Goal: Task Accomplishment & Management: Use online tool/utility

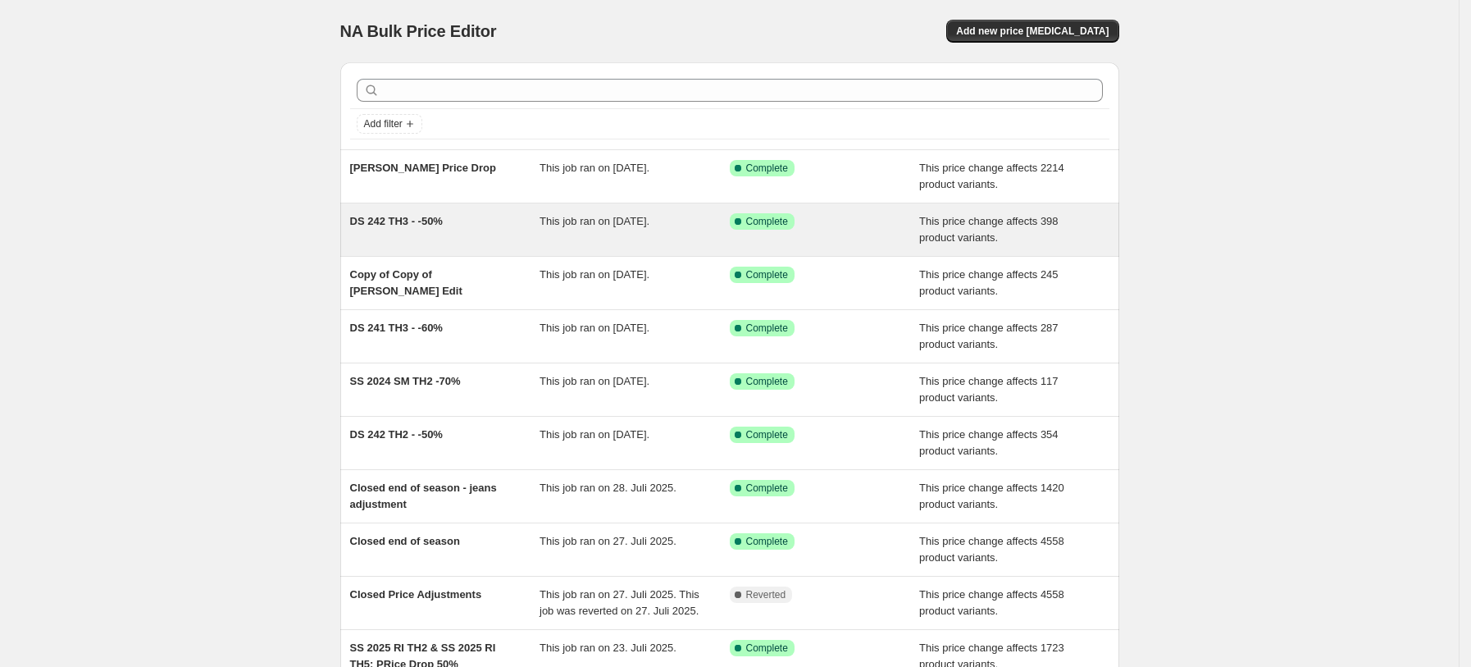
click at [467, 240] on div "DS 242 TH3 - -50%" at bounding box center [445, 229] width 190 height 33
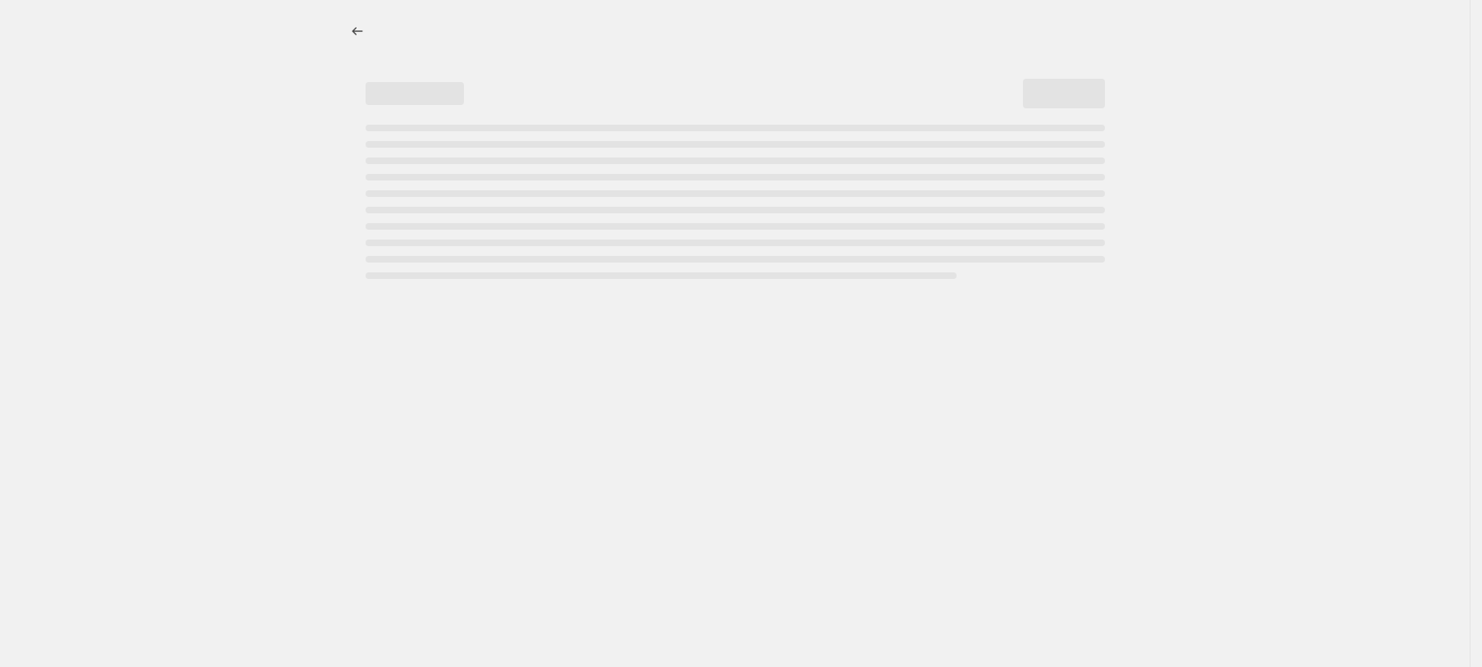
select select "pcap"
select select "no_change"
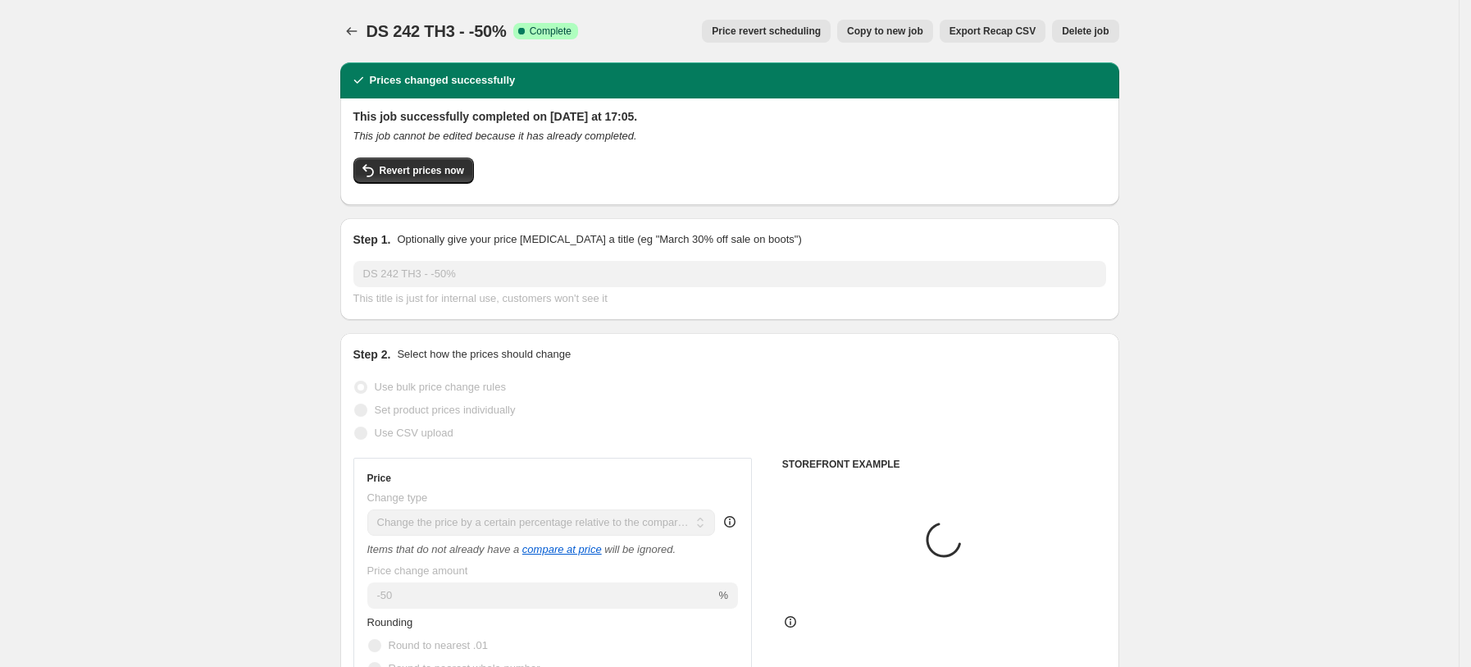
select select "tag"
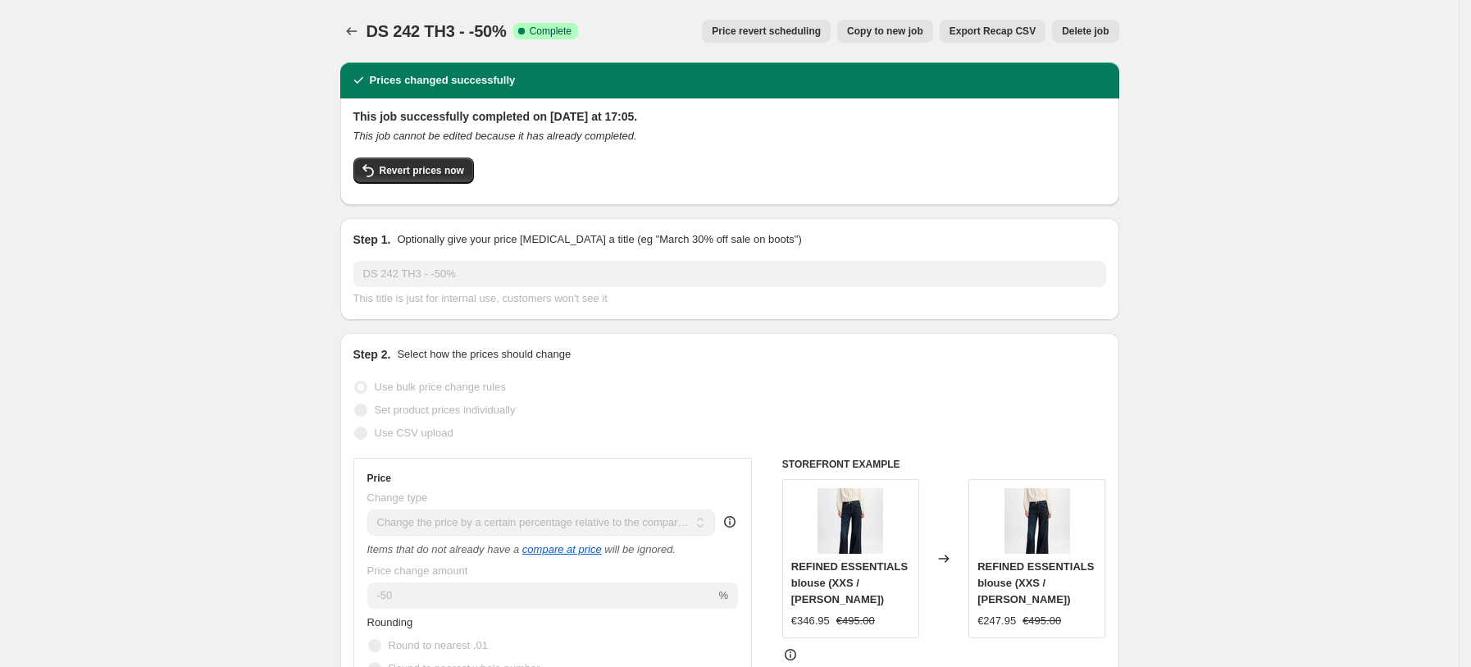
click at [908, 32] on span "Copy to new job" at bounding box center [885, 31] width 76 height 13
select select "pcap"
select select "no_change"
select select "tag"
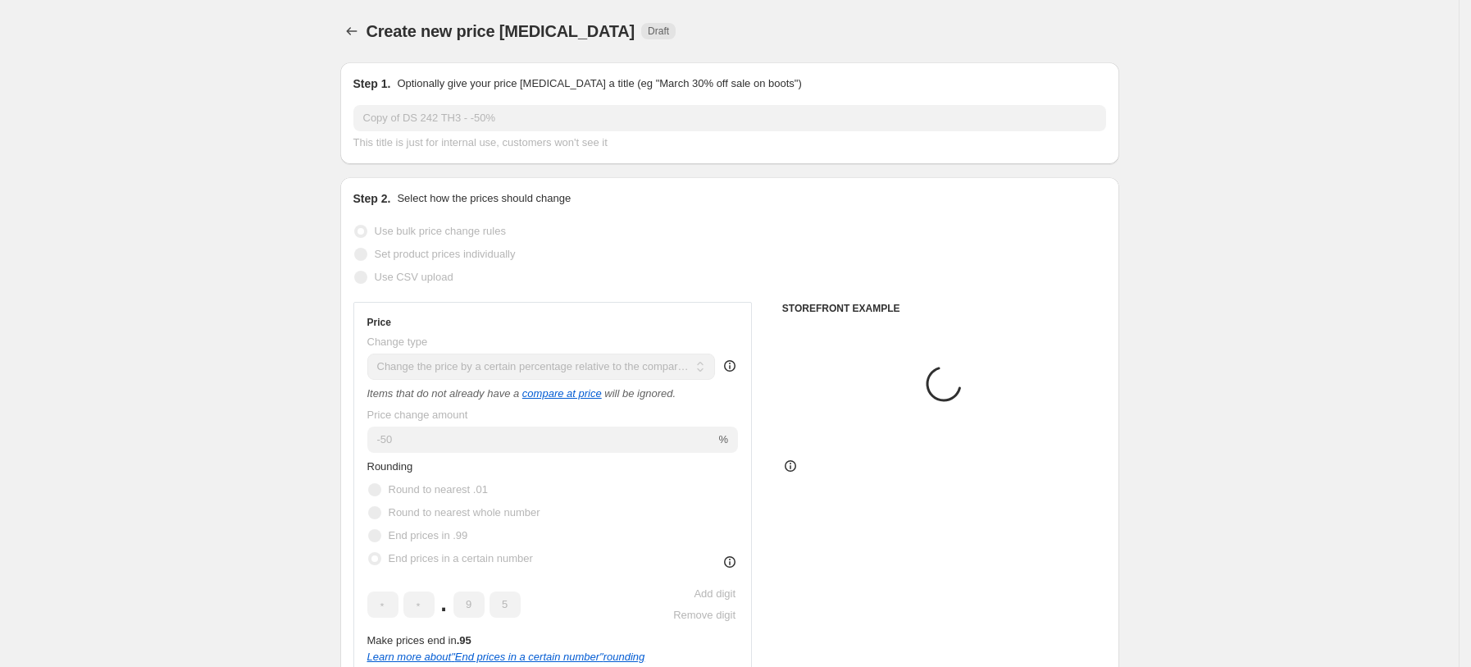
click at [494, 120] on input "Copy of DS 242 TH3 - -50%" at bounding box center [729, 118] width 753 height 26
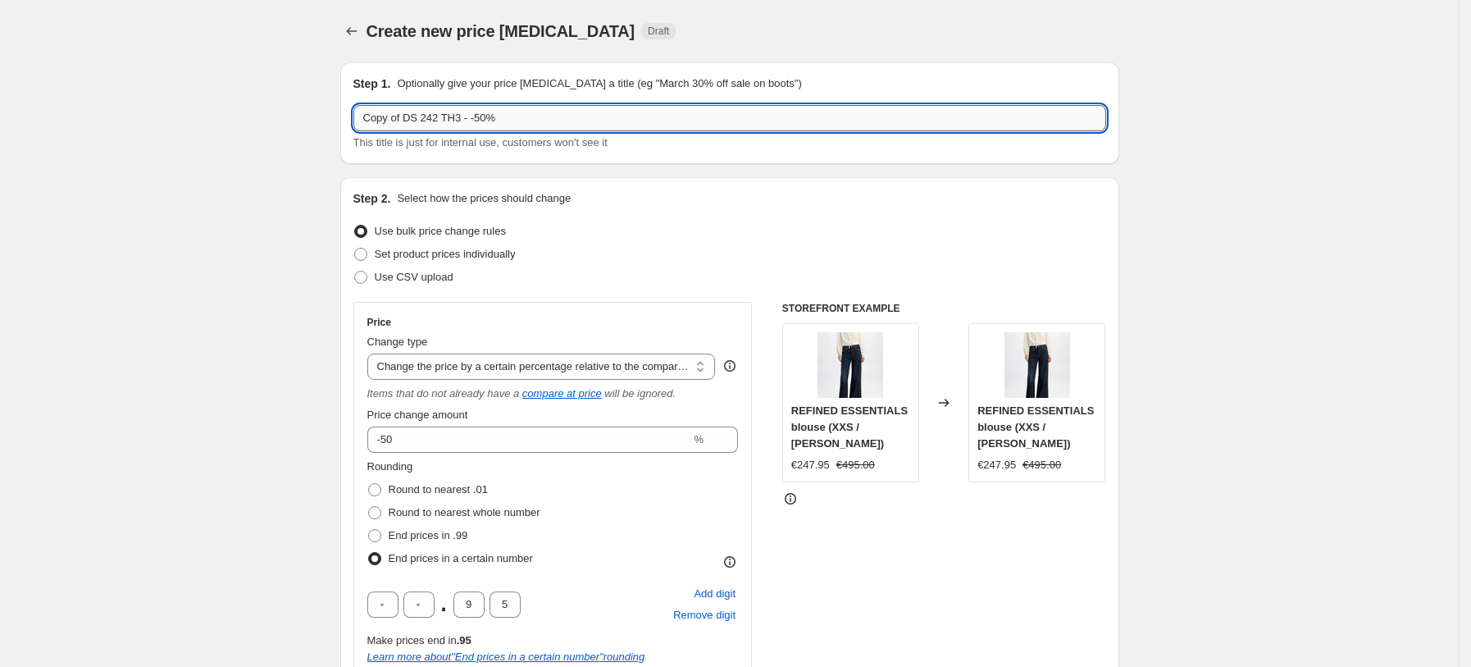
click at [494, 120] on input "Copy of DS 242 TH3 - -50%" at bounding box center [729, 118] width 753 height 26
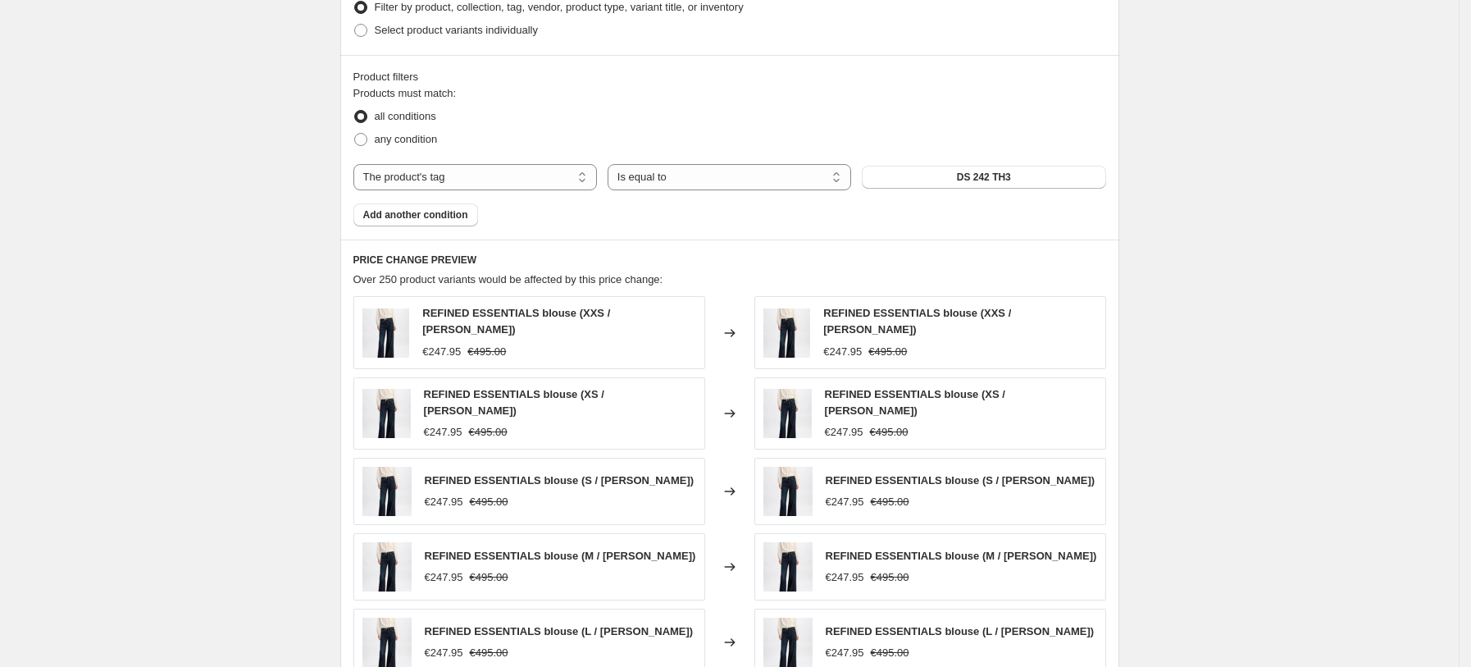
scroll to position [1023, 0]
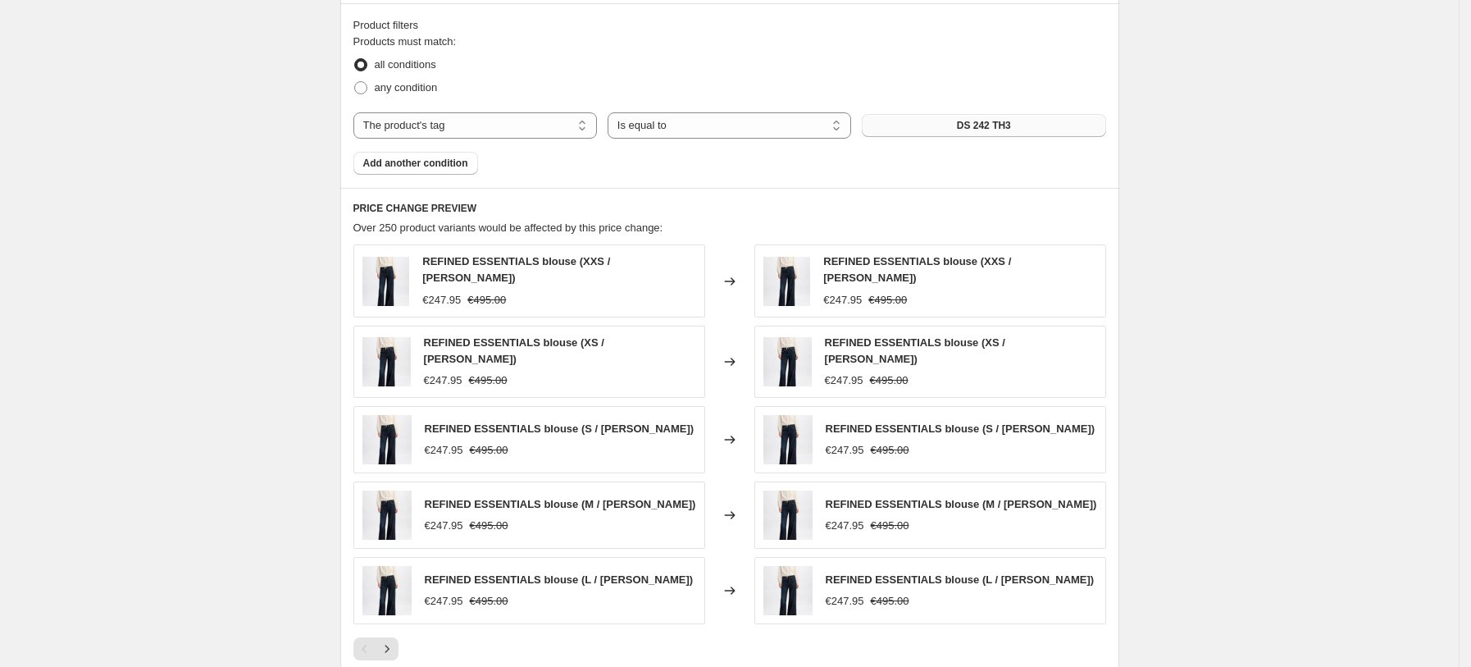
type input "[PERSON_NAME] & [PERSON_NAME] - Launch Pricing -50%"
click at [1063, 121] on button "DS 242 TH3" at bounding box center [984, 125] width 244 height 23
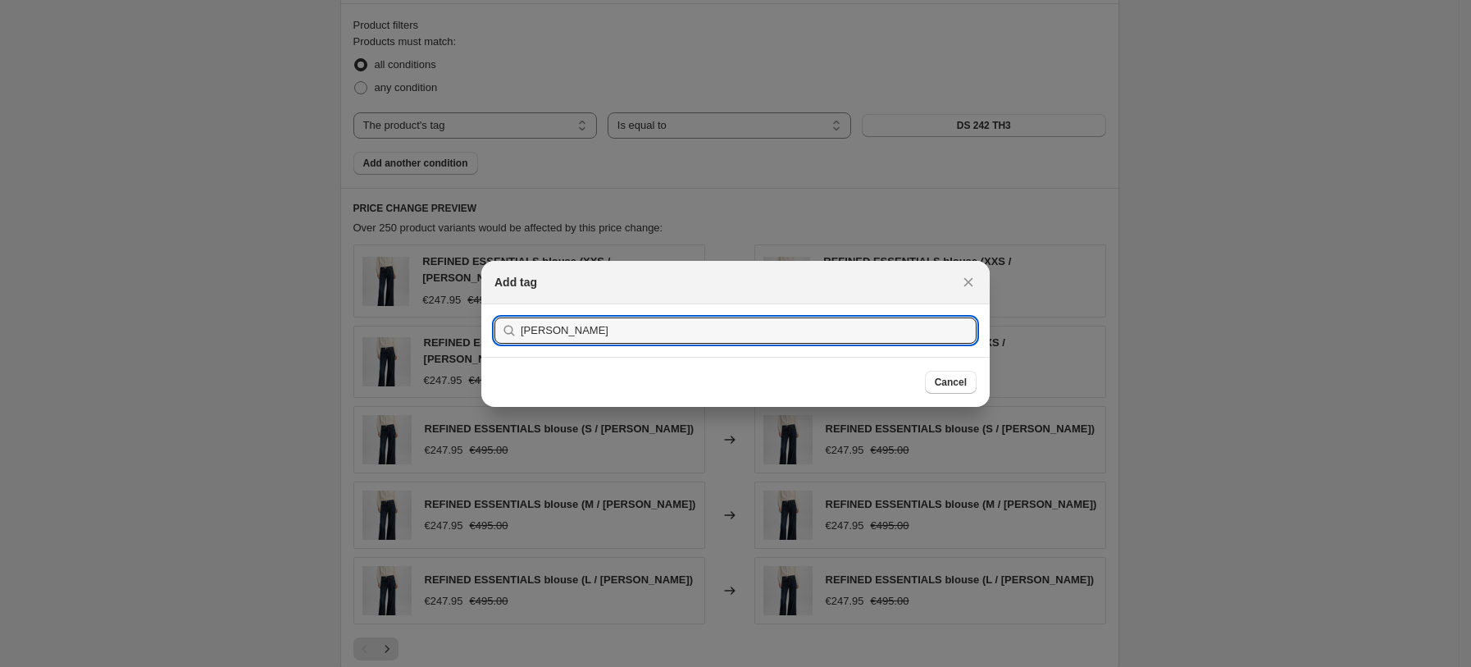
type input "[PERSON_NAME]"
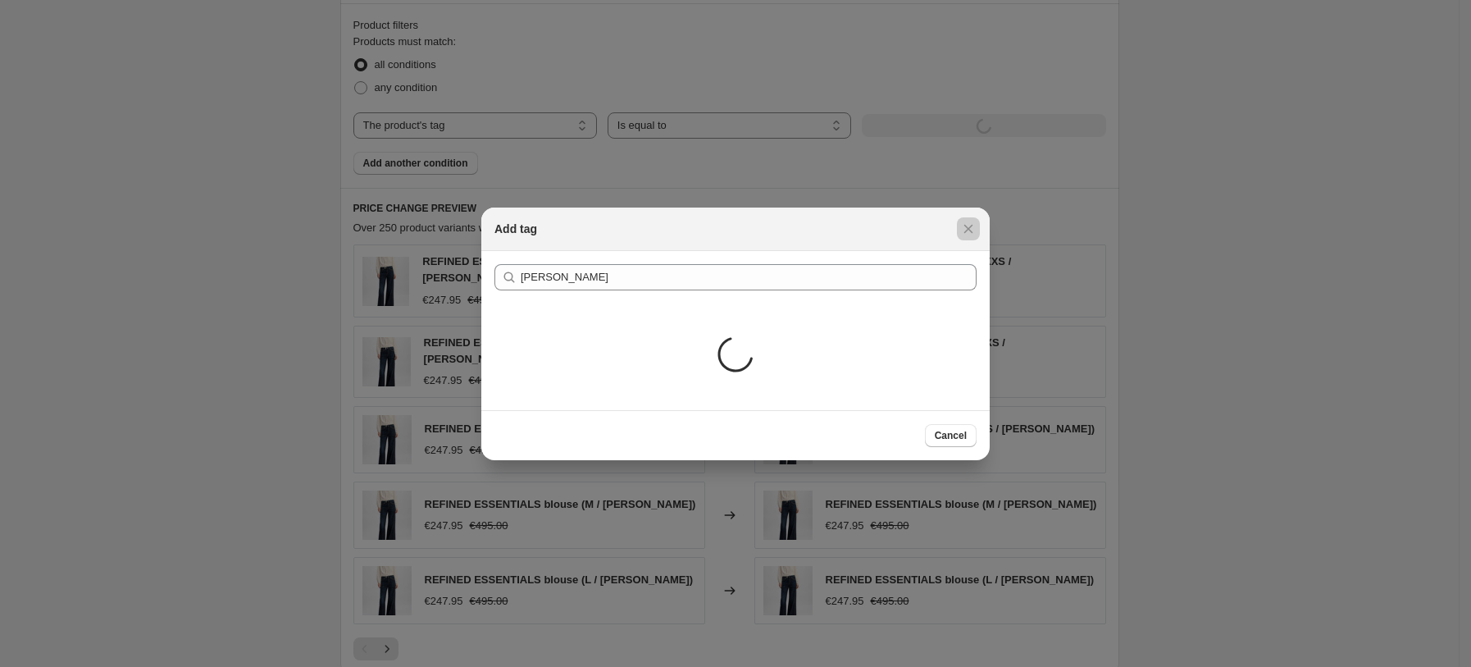
click at [444, 226] on div at bounding box center [735, 333] width 1471 height 667
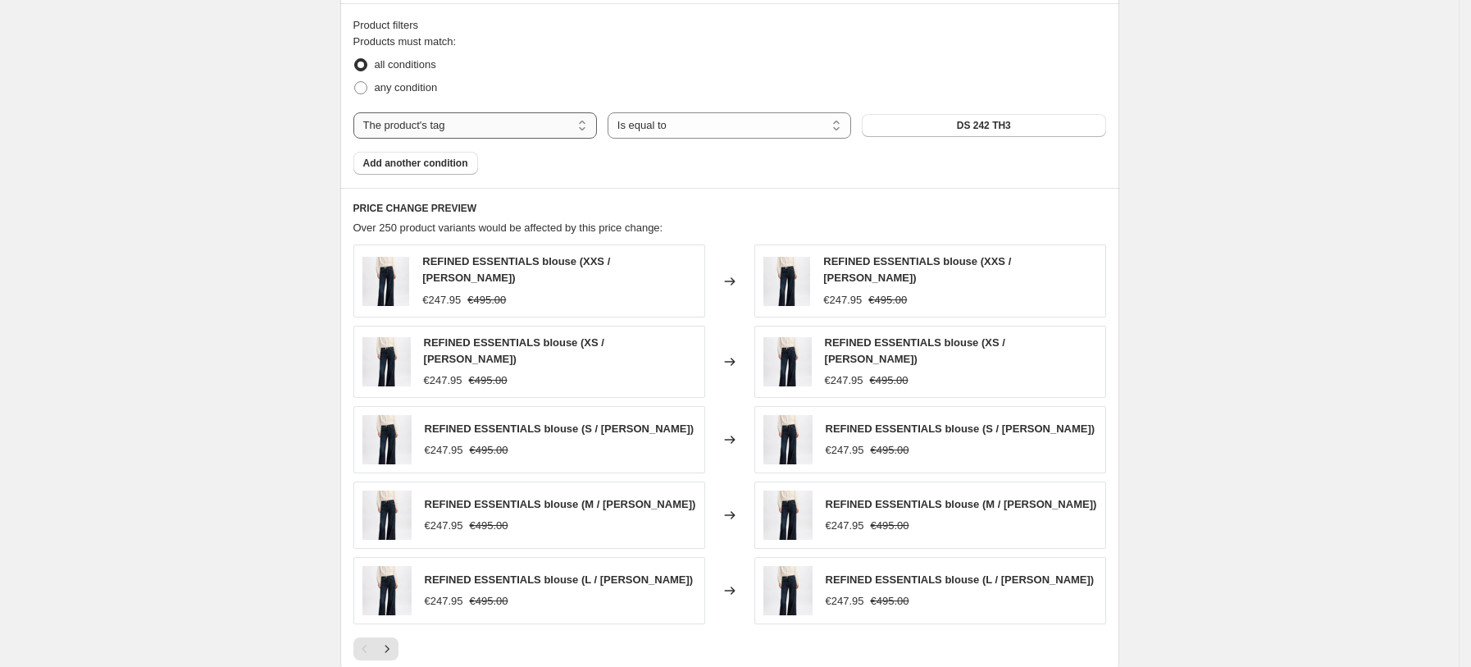
click at [526, 128] on select "The product The product's collection The product's tag The product's vendor The…" at bounding box center [475, 125] width 244 height 26
select select "vendor"
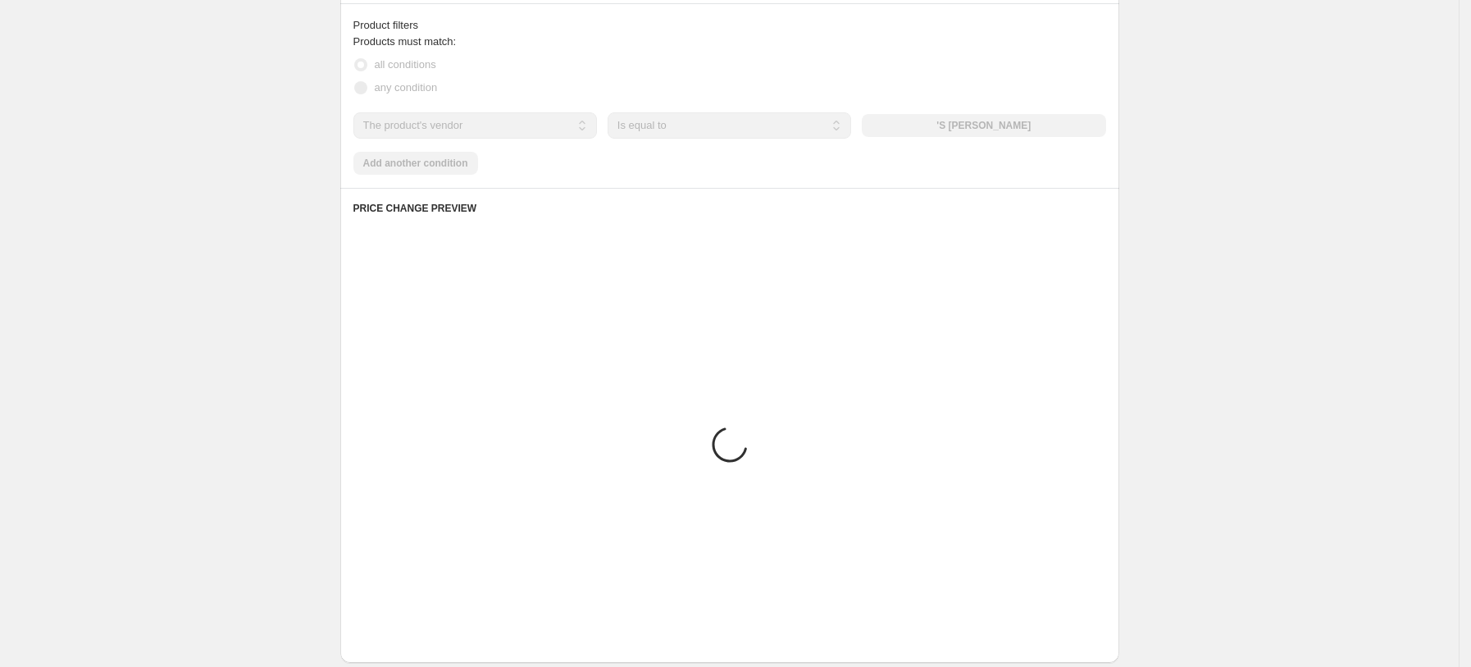
click at [988, 125] on div "'S [PERSON_NAME]" at bounding box center [984, 125] width 244 height 23
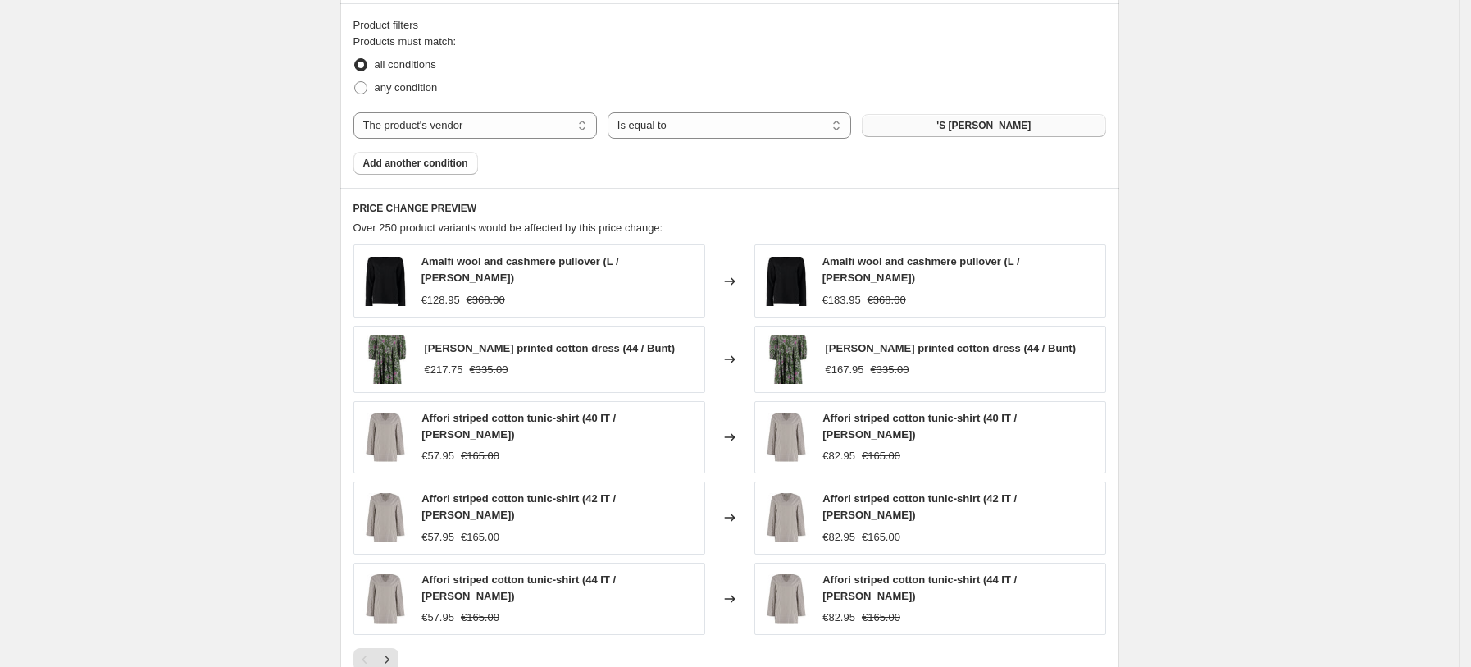
click at [995, 137] on button "'S [PERSON_NAME]" at bounding box center [984, 125] width 244 height 23
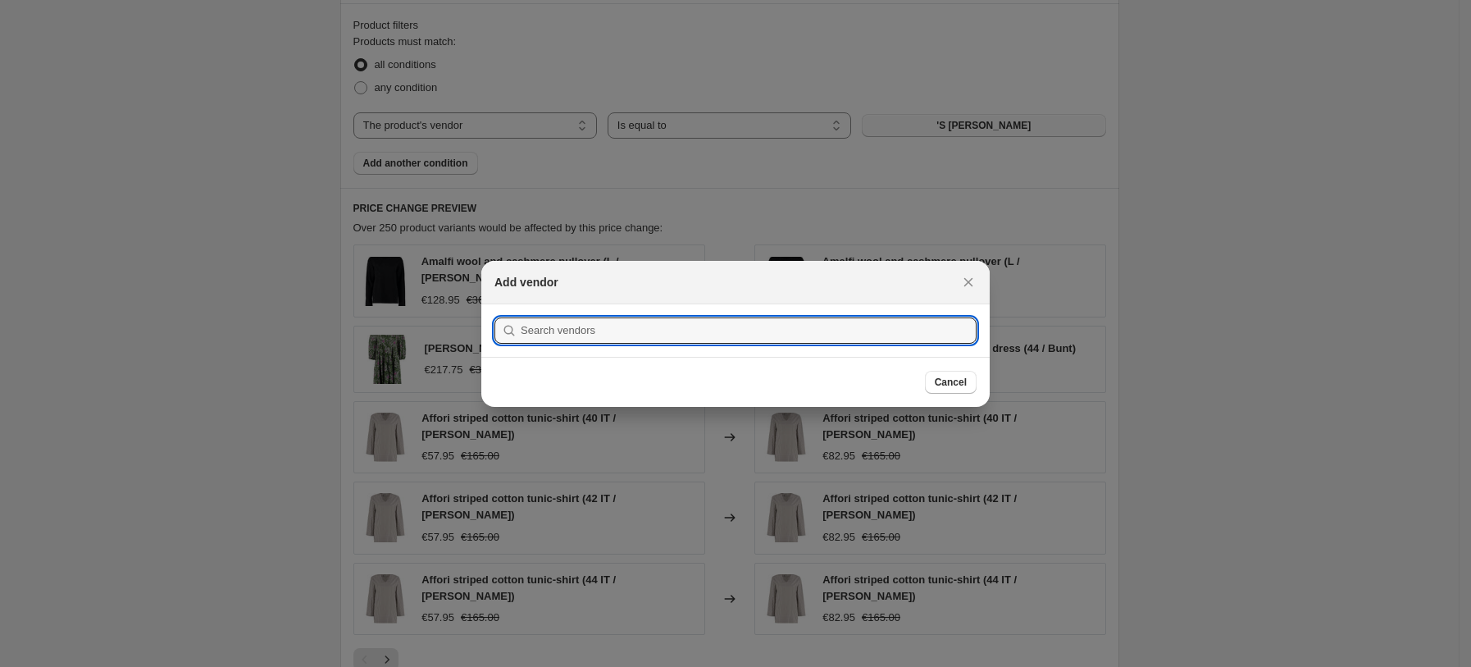
scroll to position [0, 0]
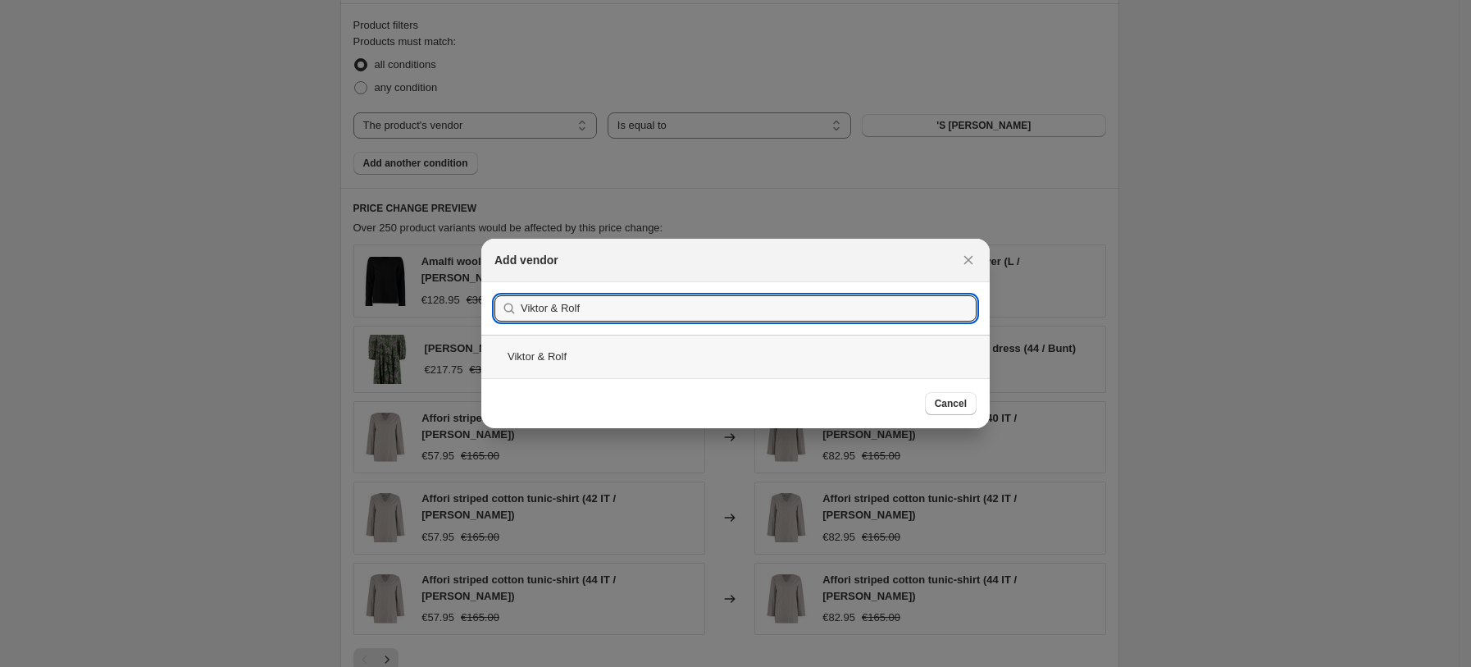
type input "Viktor & Rolf"
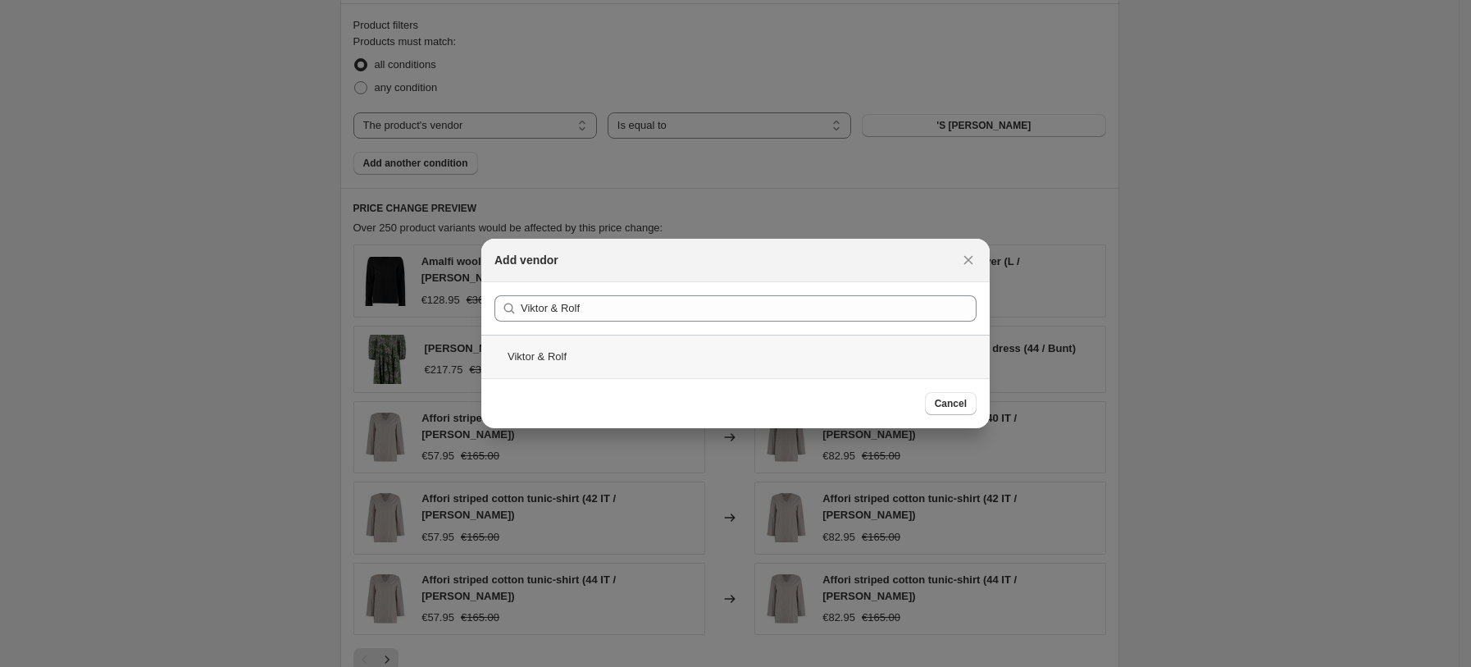
click at [548, 348] on div "Viktor & Rolf" at bounding box center [735, 356] width 508 height 43
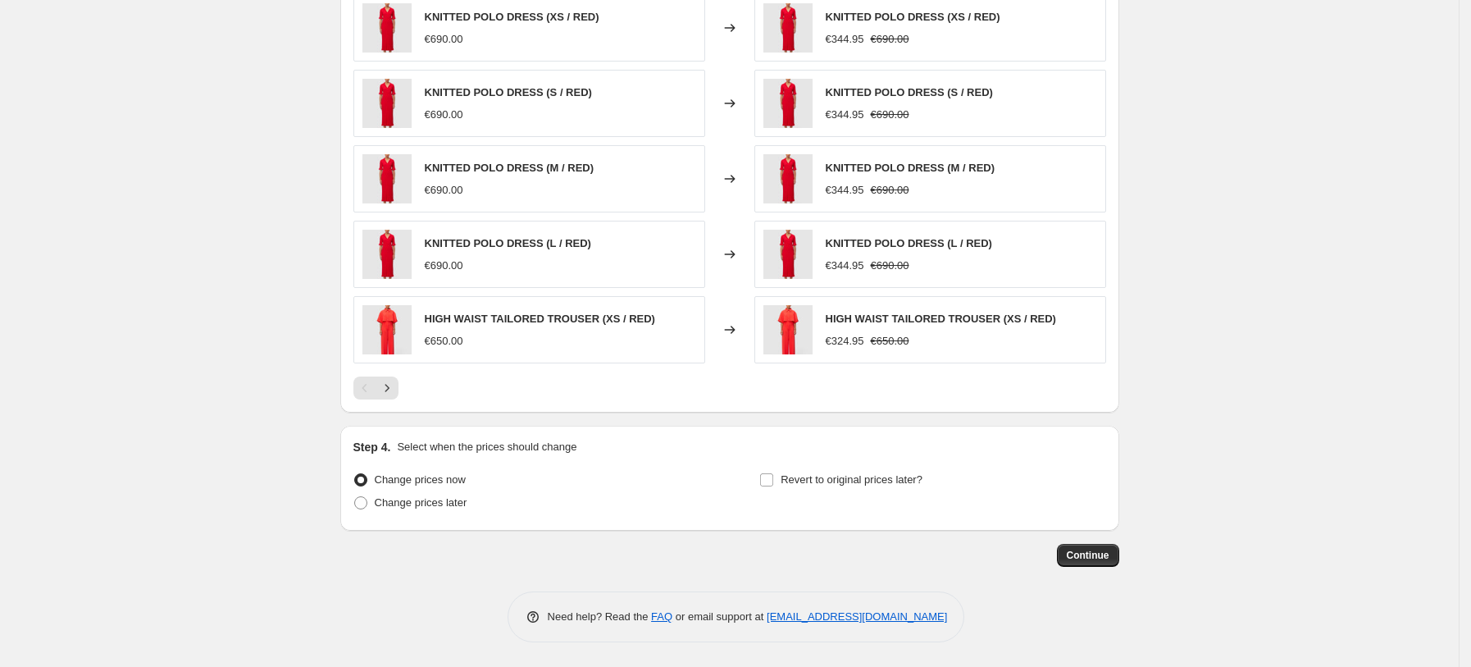
scroll to position [1274, 0]
click at [1097, 556] on span "Continue" at bounding box center [1088, 555] width 43 height 13
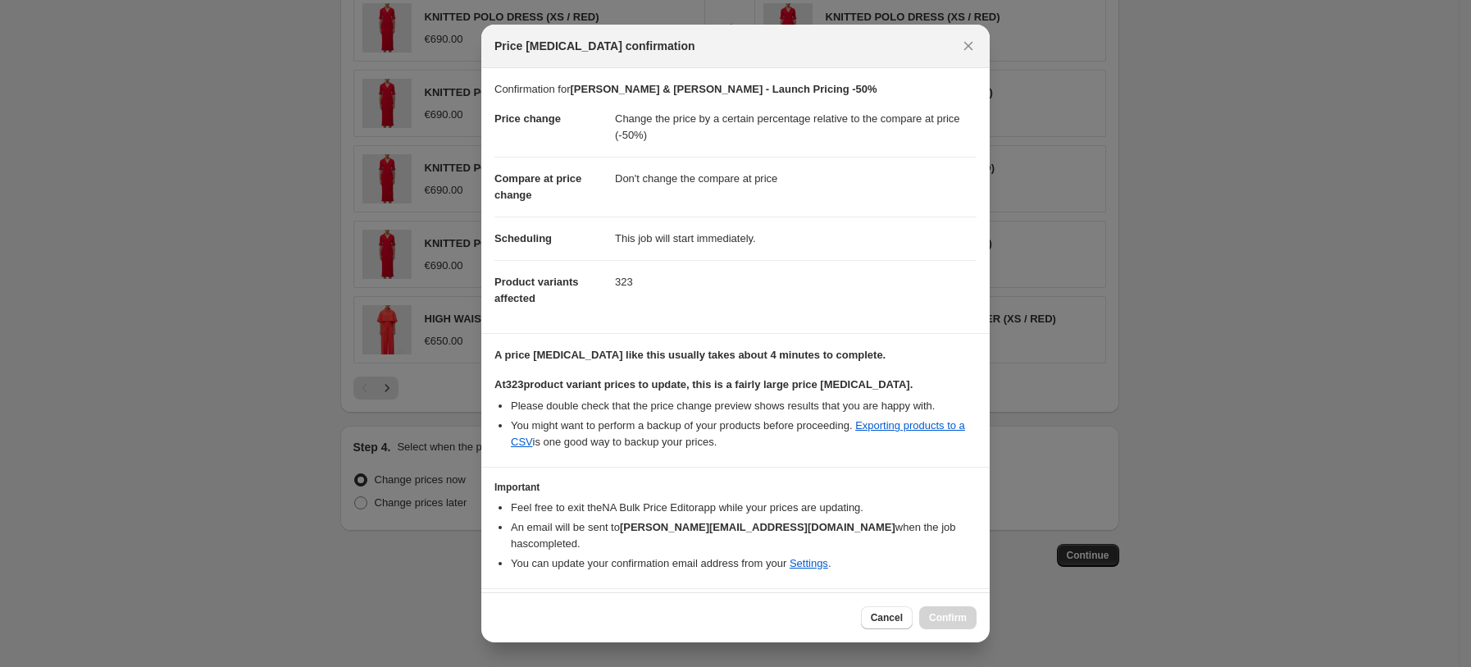
scroll to position [29, 0]
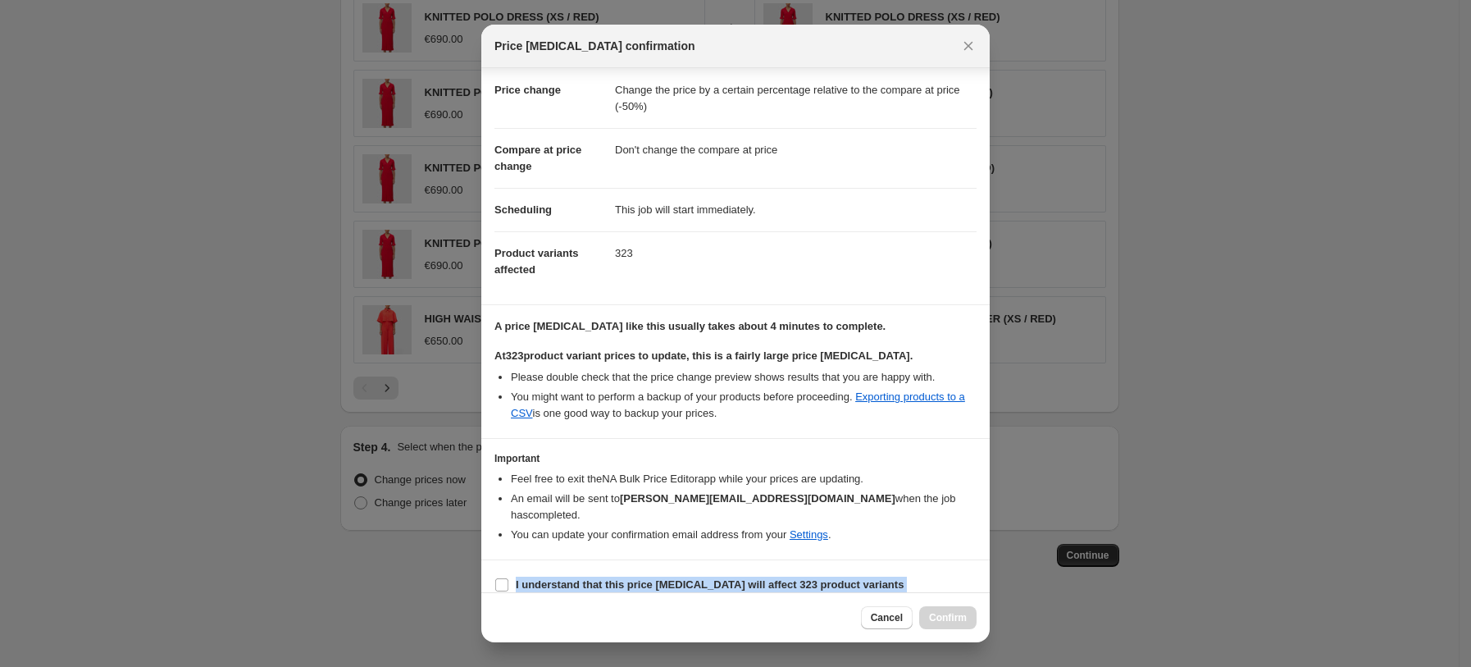
drag, startPoint x: 515, startPoint y: 577, endPoint x: 697, endPoint y: 617, distance: 186.2
click at [697, 617] on div "Price [MEDICAL_DATA] confirmation Confirmation for [PERSON_NAME] & [PERSON_NAME…" at bounding box center [735, 333] width 508 height 617
click at [580, 578] on b "I understand that this price [MEDICAL_DATA] will affect 323 product variants" at bounding box center [710, 584] width 388 height 12
click at [508, 578] on input "I understand that this price [MEDICAL_DATA] will affect 323 product variants" at bounding box center [501, 584] width 13 height 13
checkbox input "true"
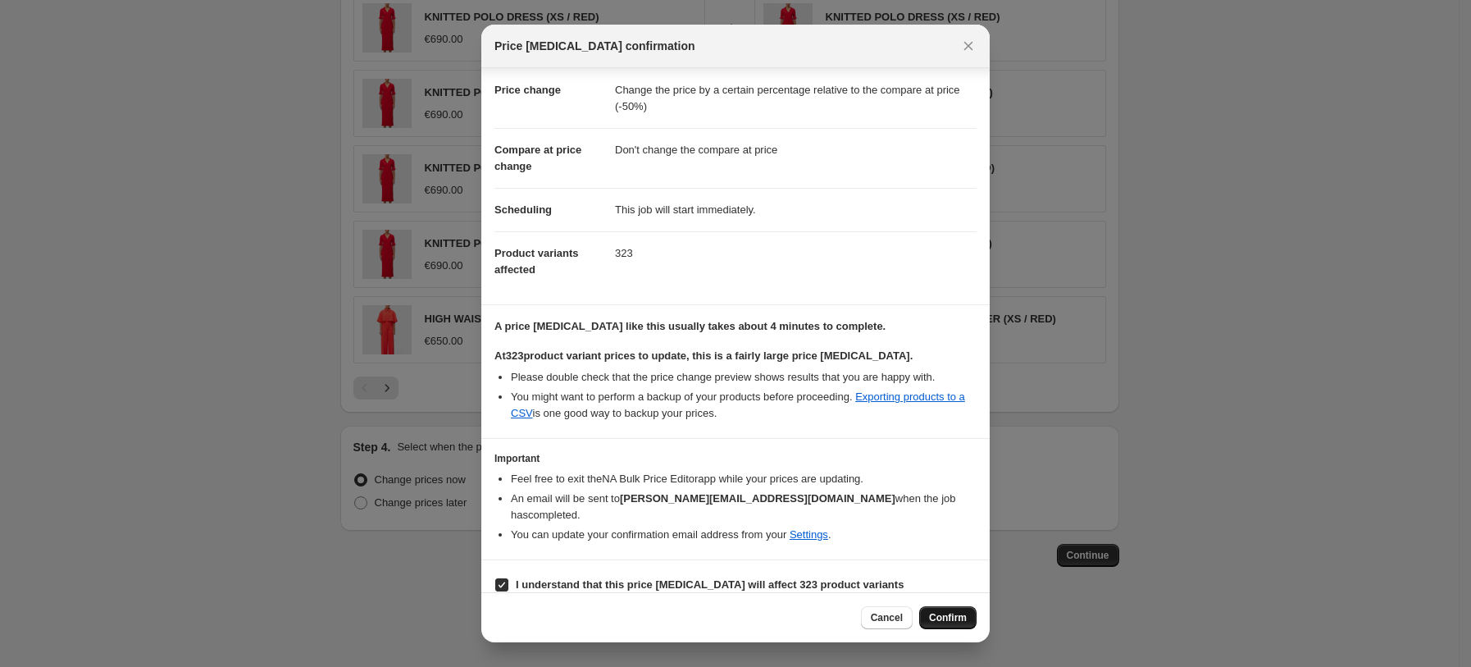
click at [939, 612] on span "Confirm" at bounding box center [948, 617] width 38 height 13
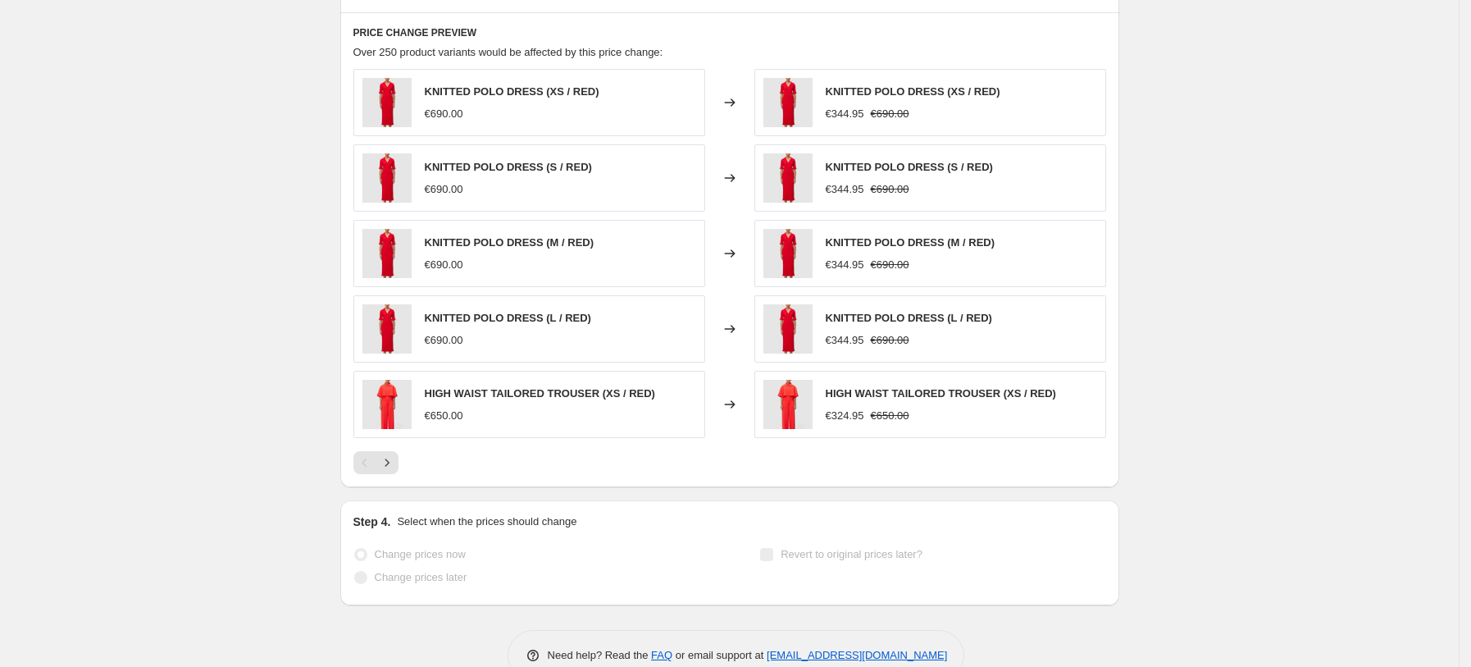
scroll to position [1317, 0]
select select "pcap"
select select "no_change"
select select "vendor"
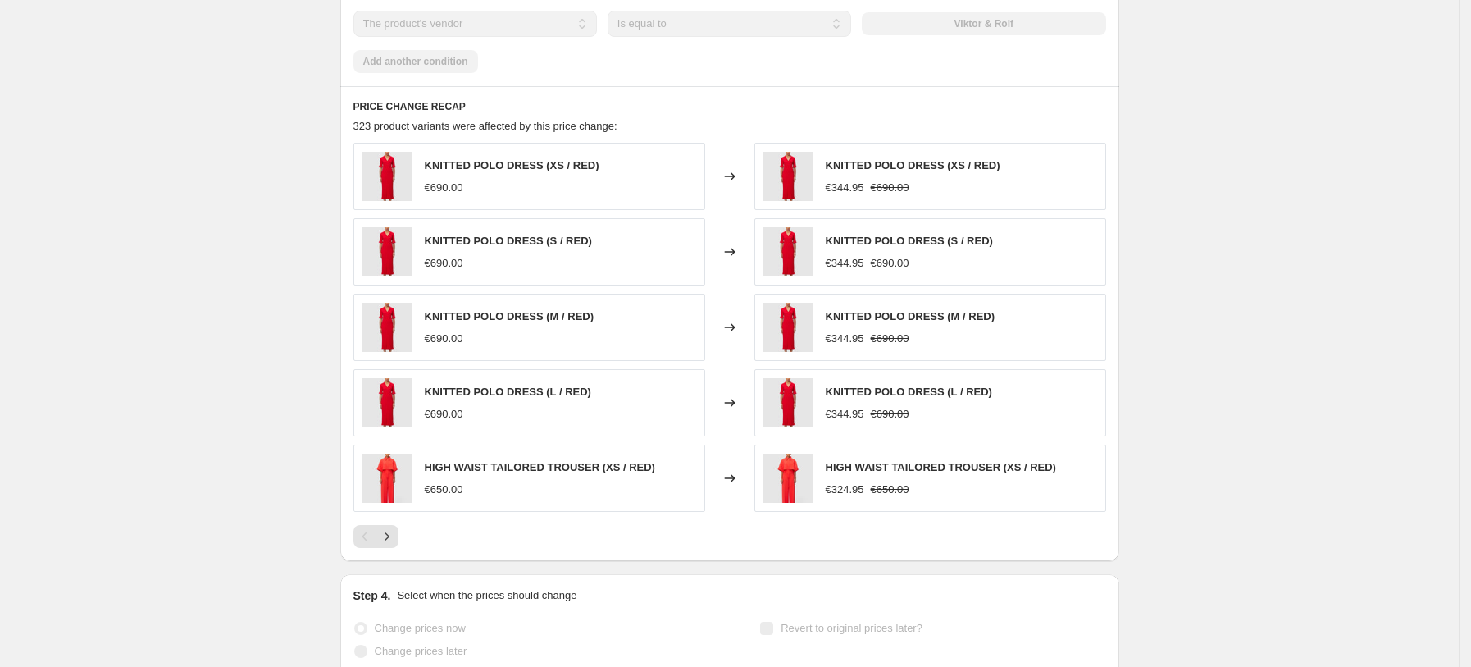
scroll to position [0, 0]
